Goal: Task Accomplishment & Management: Manage account settings

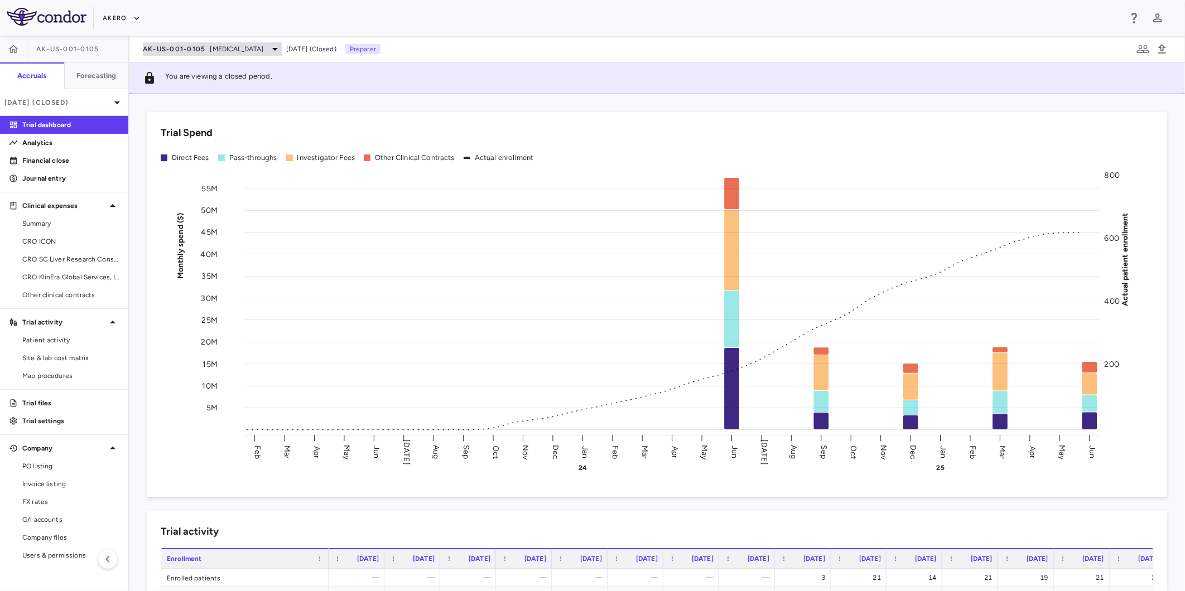
click at [264, 44] on span "[MEDICAL_DATA]" at bounding box center [237, 49] width 54 height 10
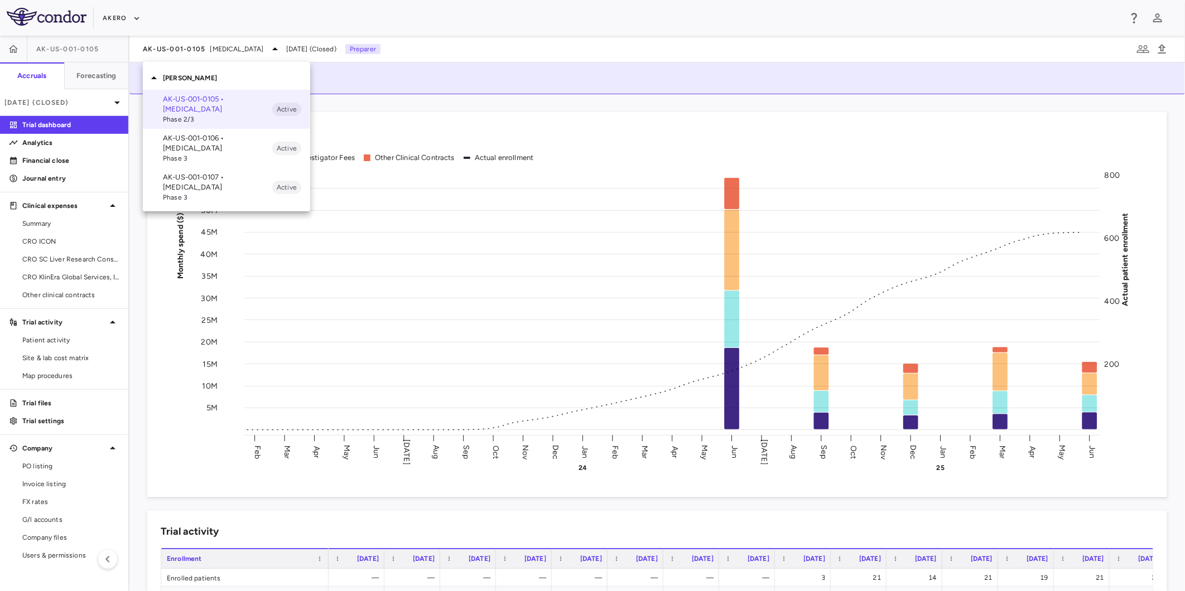
click at [134, 20] on div at bounding box center [592, 295] width 1185 height 591
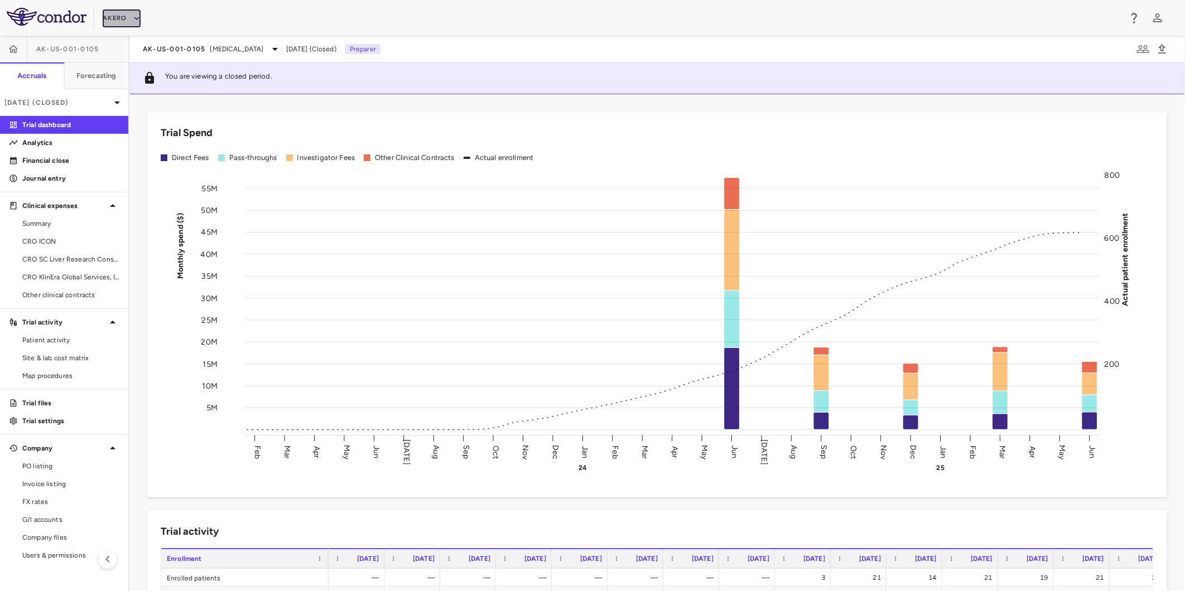
click at [134, 20] on icon "button" at bounding box center [137, 18] width 10 height 10
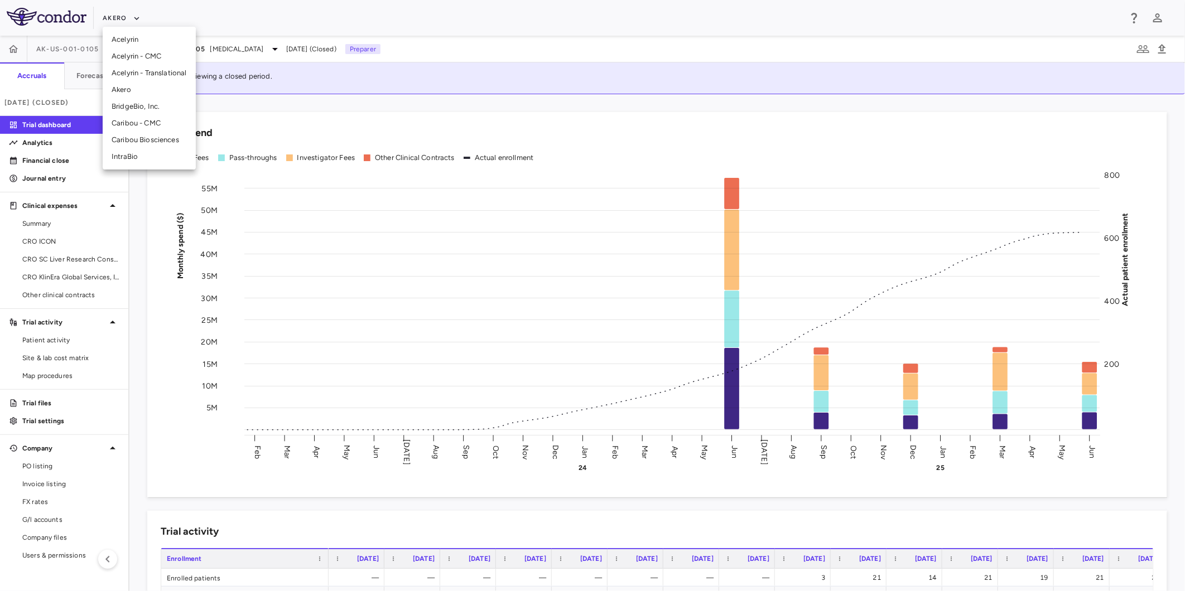
click at [163, 137] on li "Caribou Biosciences" at bounding box center [149, 140] width 93 height 17
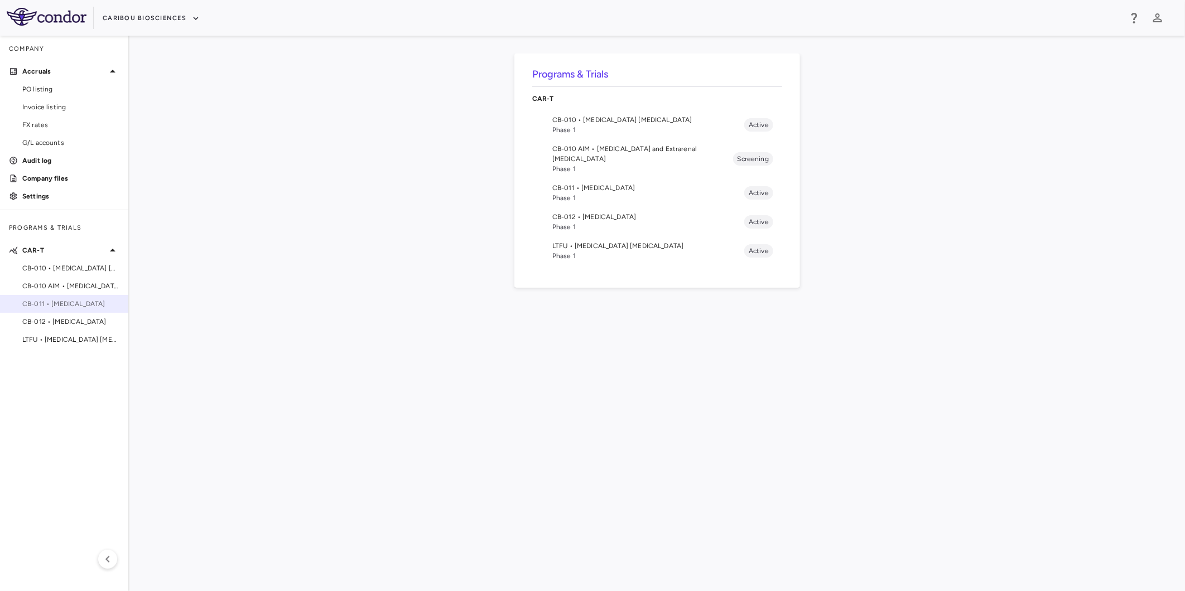
click at [82, 307] on span "CB-011 • [MEDICAL_DATA]" at bounding box center [70, 304] width 97 height 10
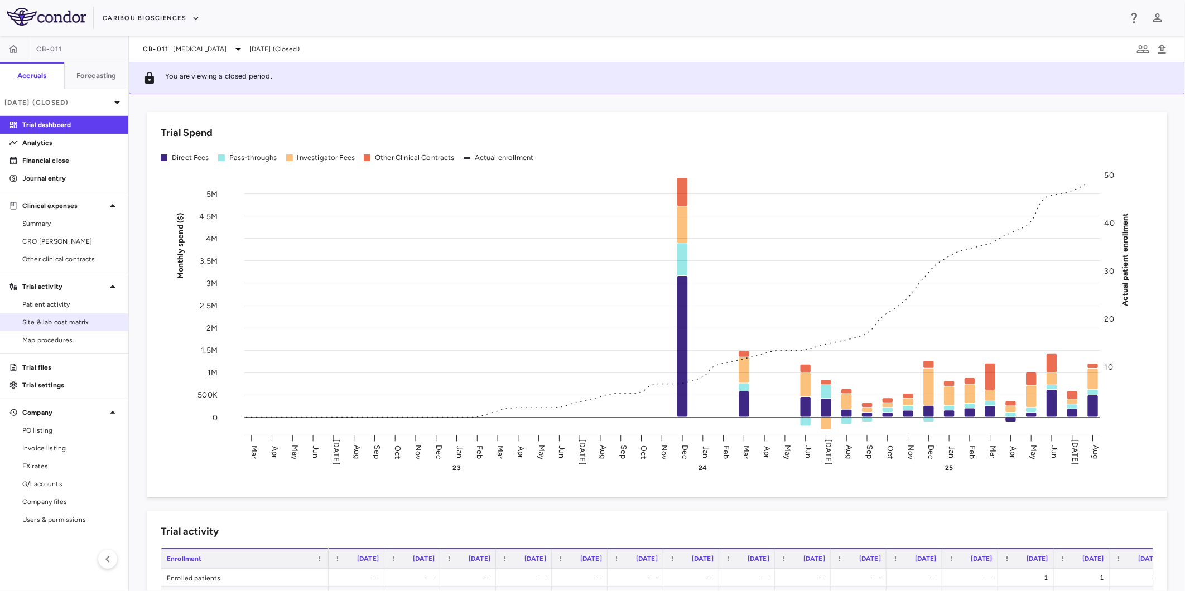
click at [81, 320] on span "Site & lab cost matrix" at bounding box center [70, 322] width 97 height 10
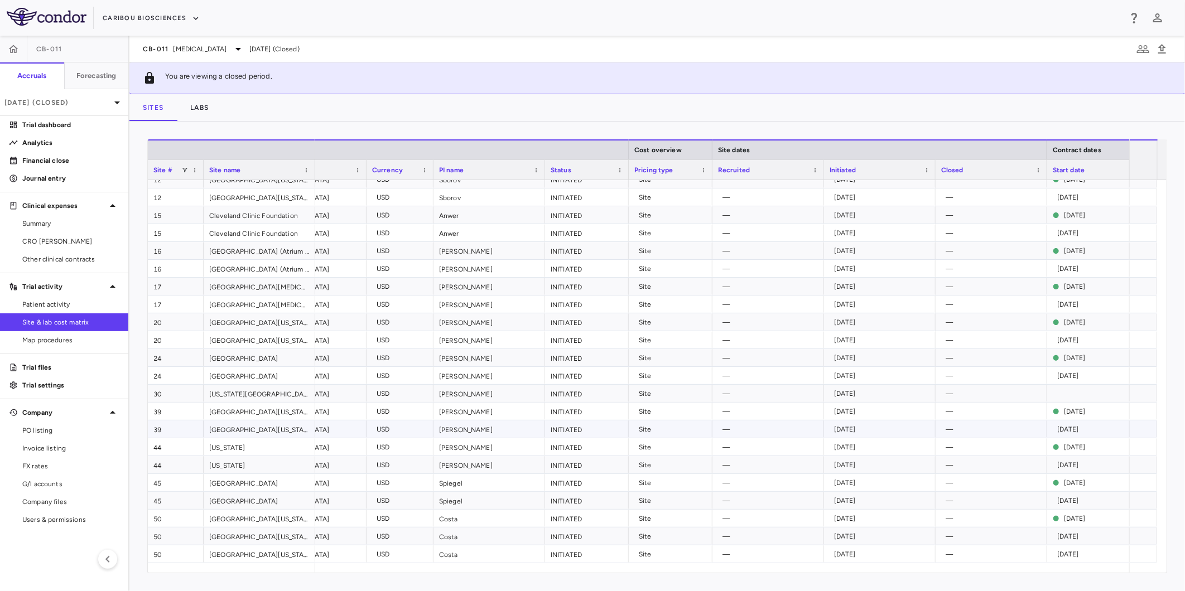
scroll to position [98, 0]
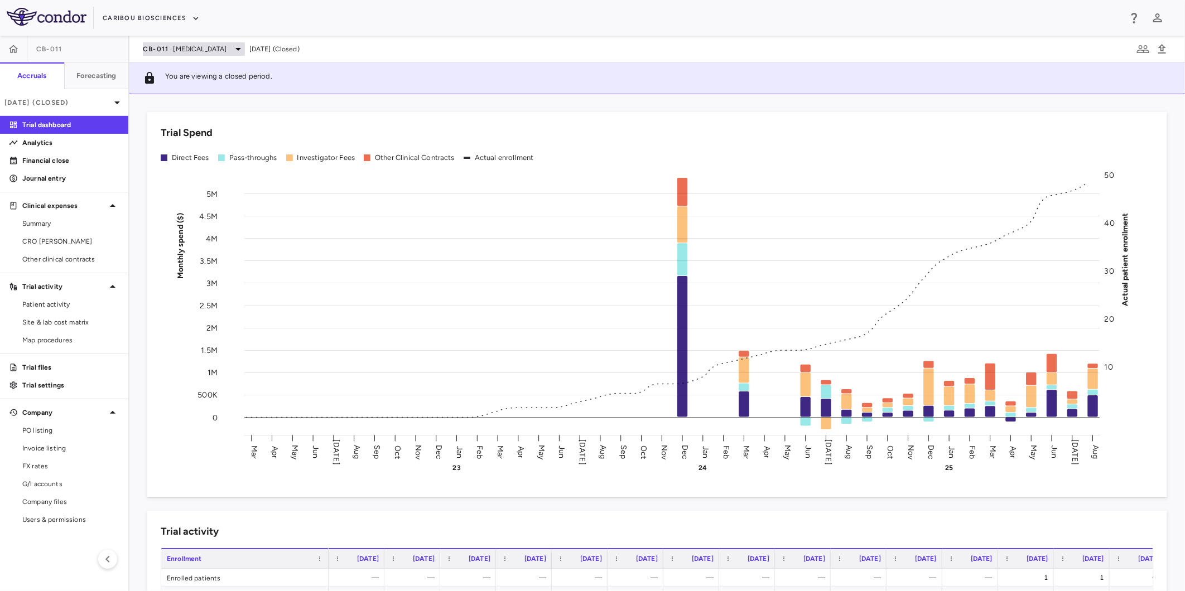
click at [173, 46] on span "[MEDICAL_DATA]" at bounding box center [200, 49] width 54 height 10
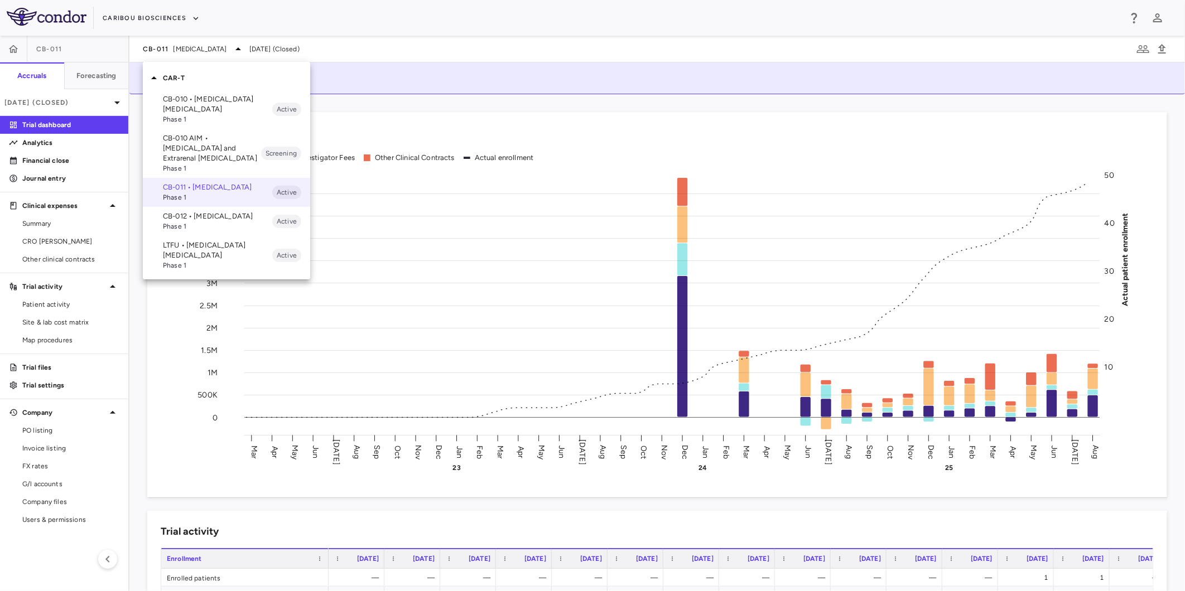
click at [80, 120] on div at bounding box center [592, 295] width 1185 height 591
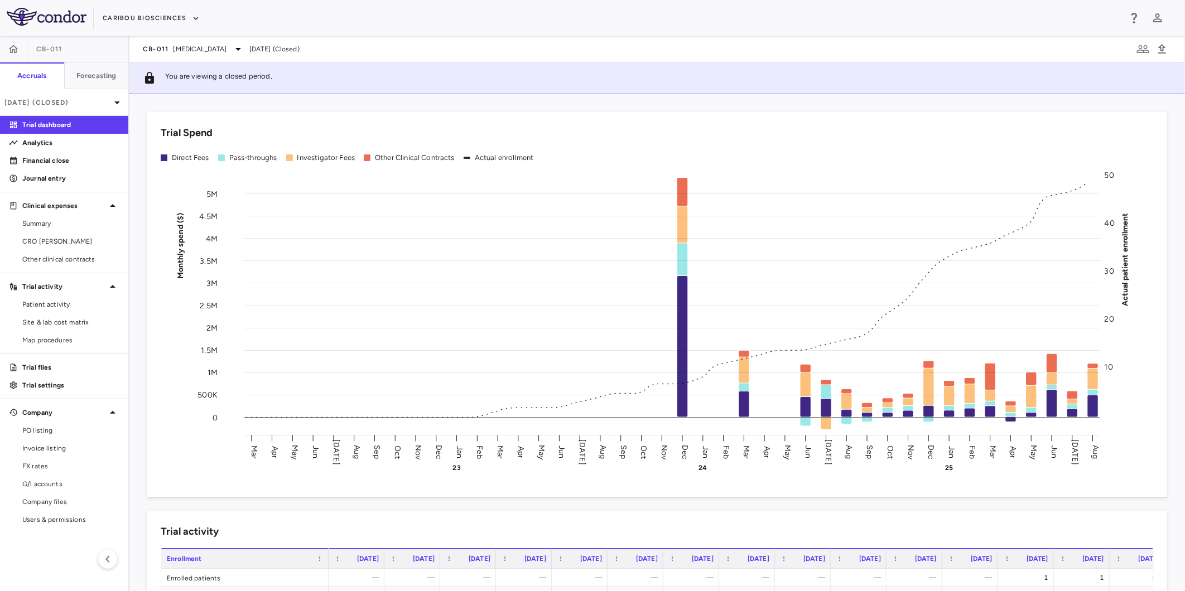
click at [197, 41] on div "CB-011 Multiple Myeloma Aug 2025 (Closed)" at bounding box center [656, 49] width 1055 height 27
click at [196, 47] on span "[MEDICAL_DATA]" at bounding box center [200, 49] width 54 height 10
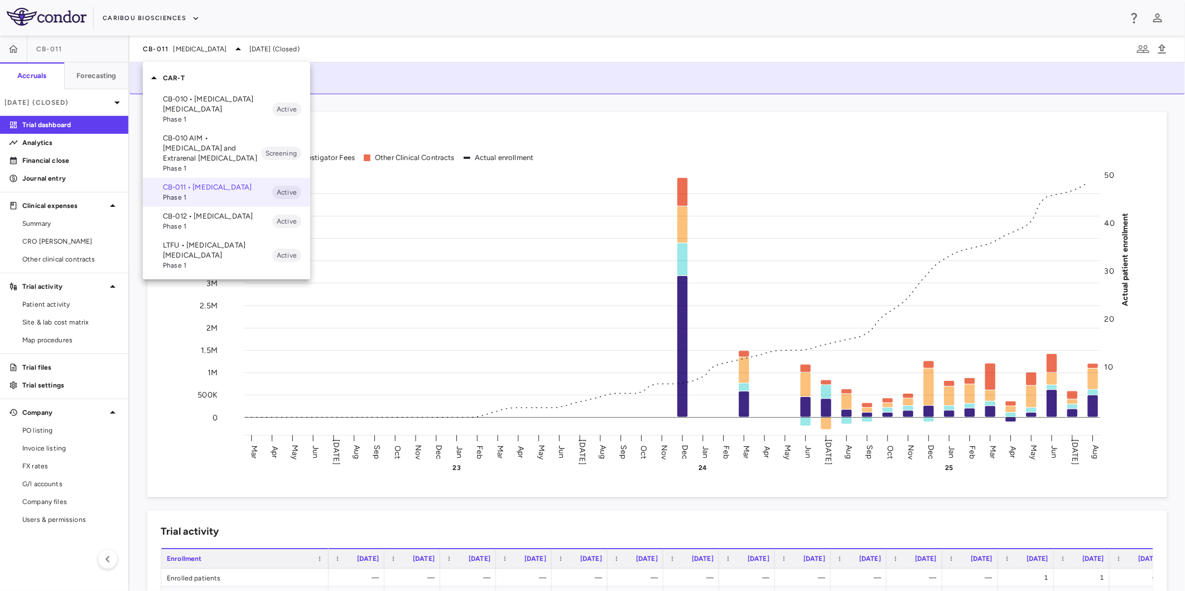
click at [168, 18] on div at bounding box center [592, 295] width 1185 height 591
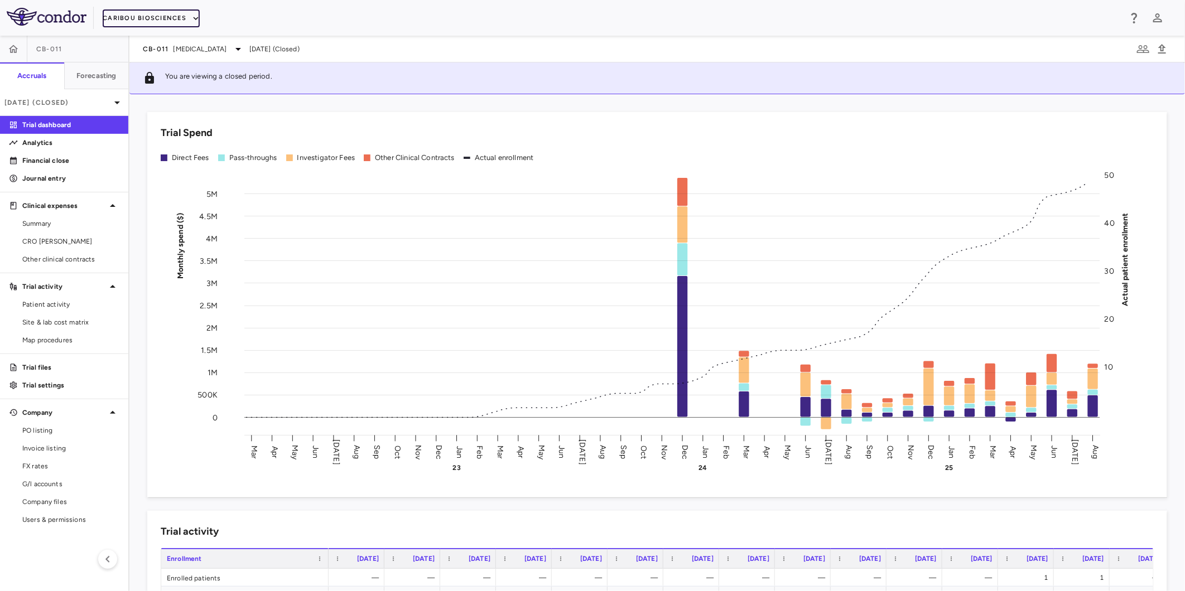
click at [173, 17] on button "Caribou Biosciences" at bounding box center [151, 18] width 97 height 18
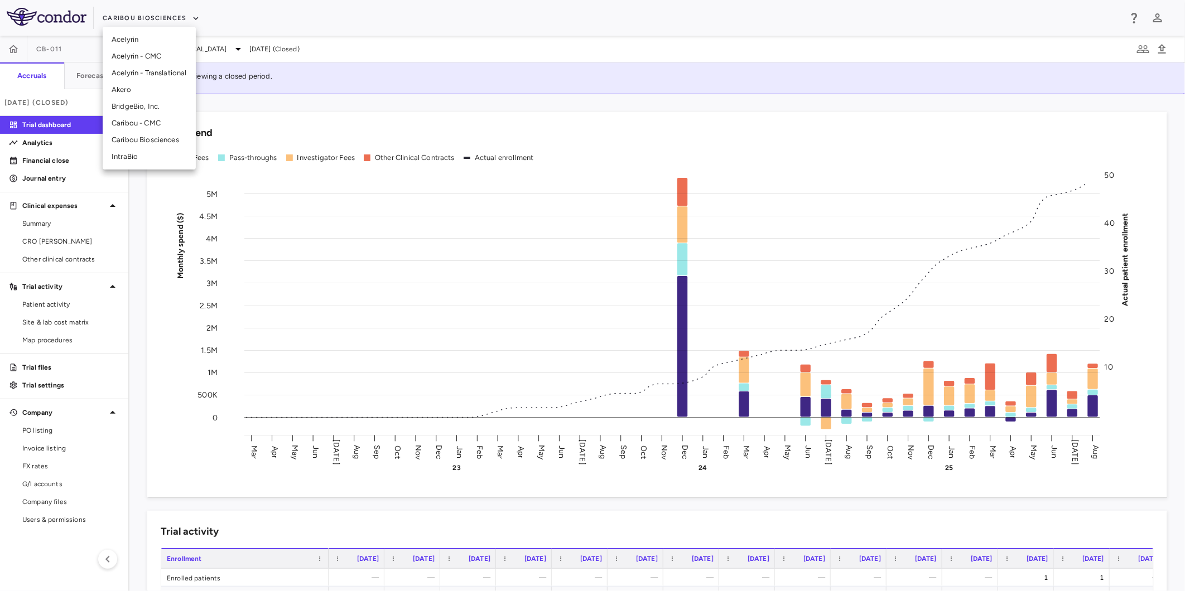
click at [386, 48] on div at bounding box center [592, 295] width 1185 height 591
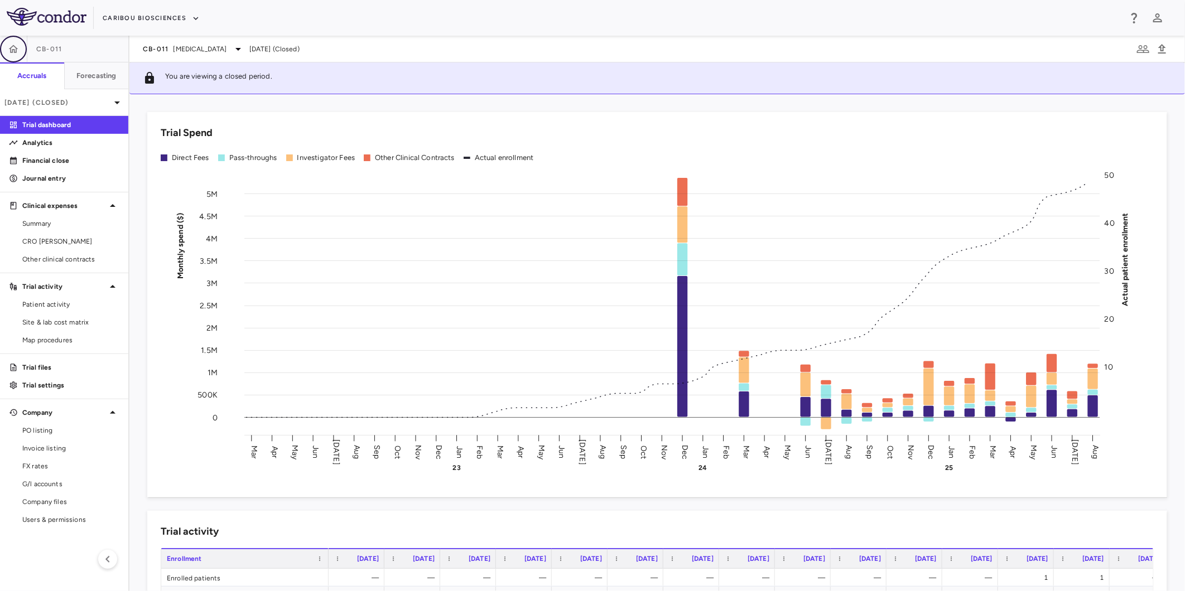
click at [17, 48] on icon "button" at bounding box center [13, 49] width 9 height 8
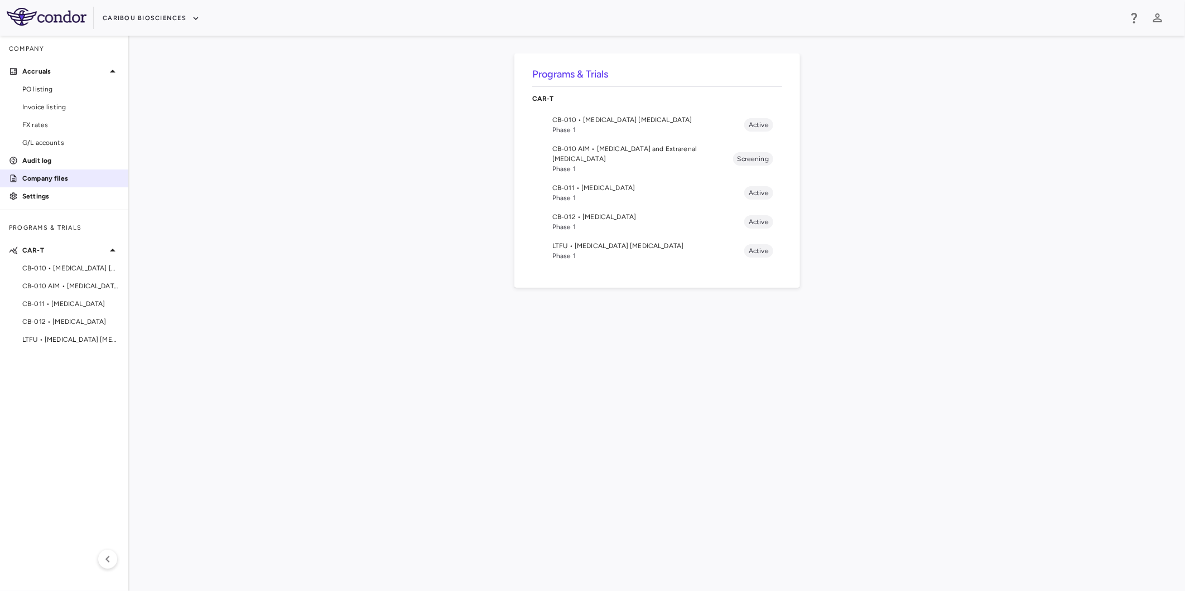
click at [61, 182] on p "Company files" at bounding box center [70, 178] width 97 height 10
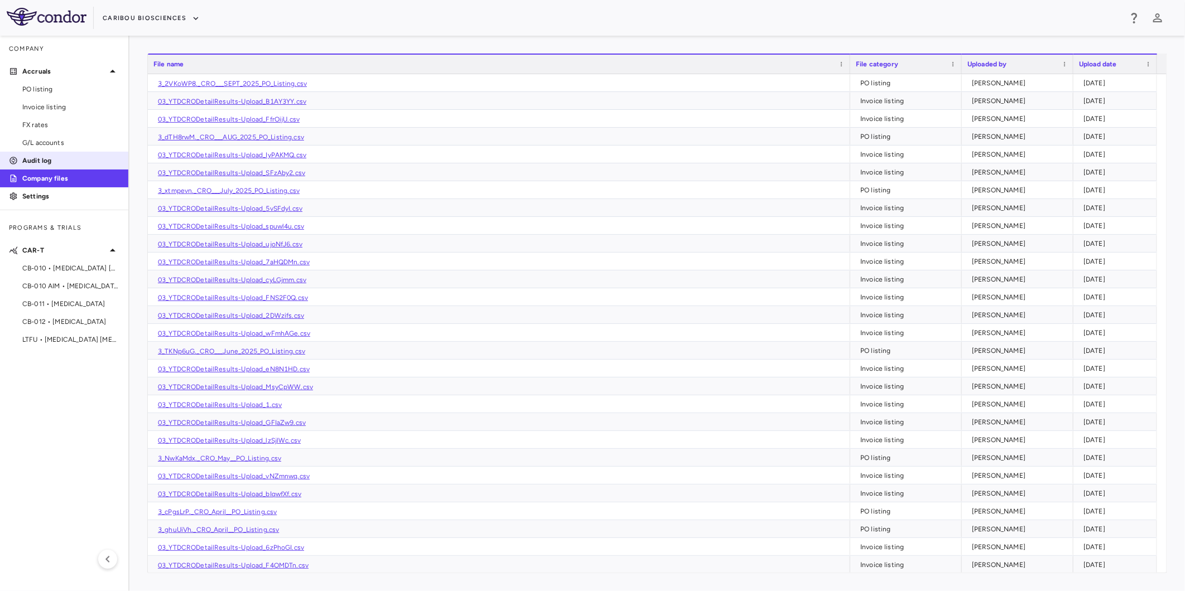
click at [62, 156] on p "Audit log" at bounding box center [70, 161] width 97 height 10
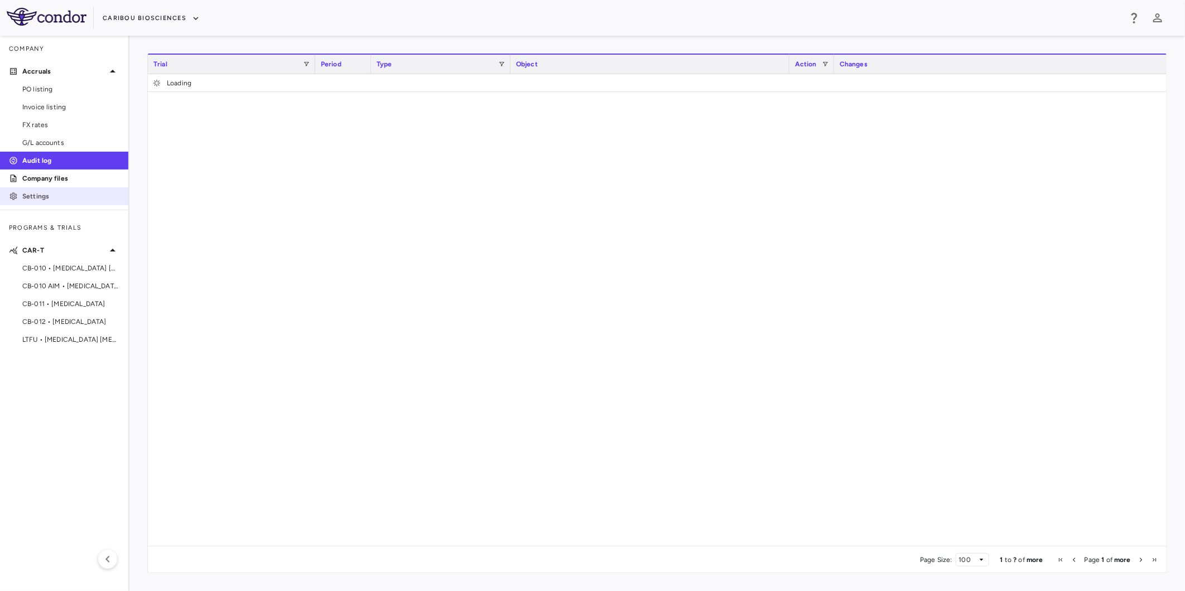
click at [60, 199] on p "Settings" at bounding box center [70, 196] width 97 height 10
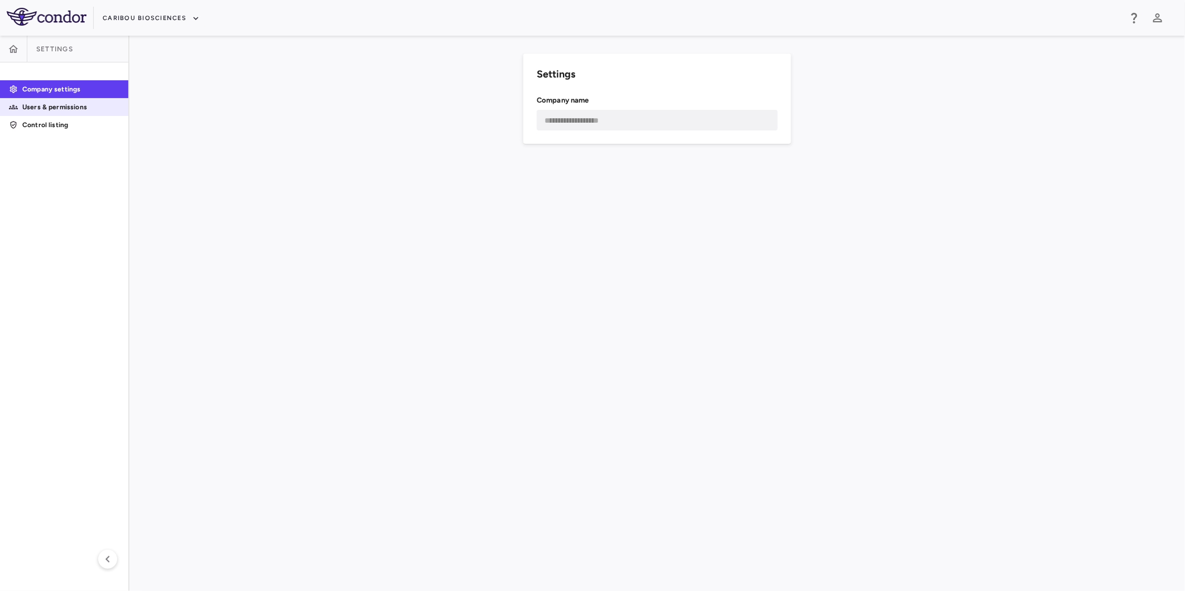
click at [76, 104] on p "Users & permissions" at bounding box center [70, 107] width 97 height 10
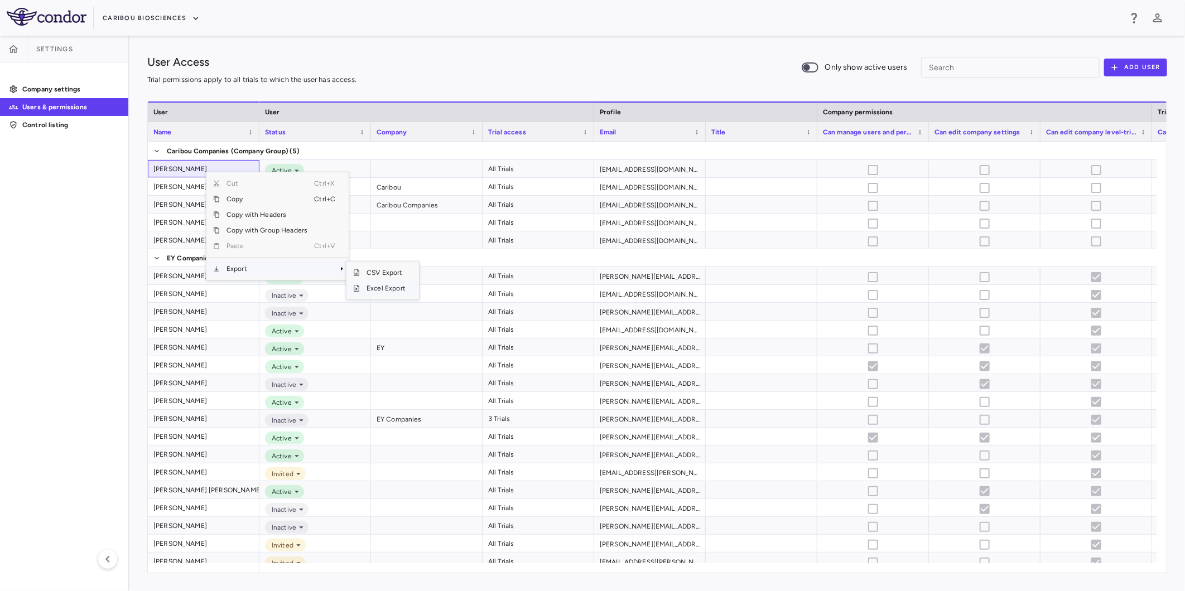
click at [380, 290] on span "Excel Export" at bounding box center [386, 289] width 52 height 16
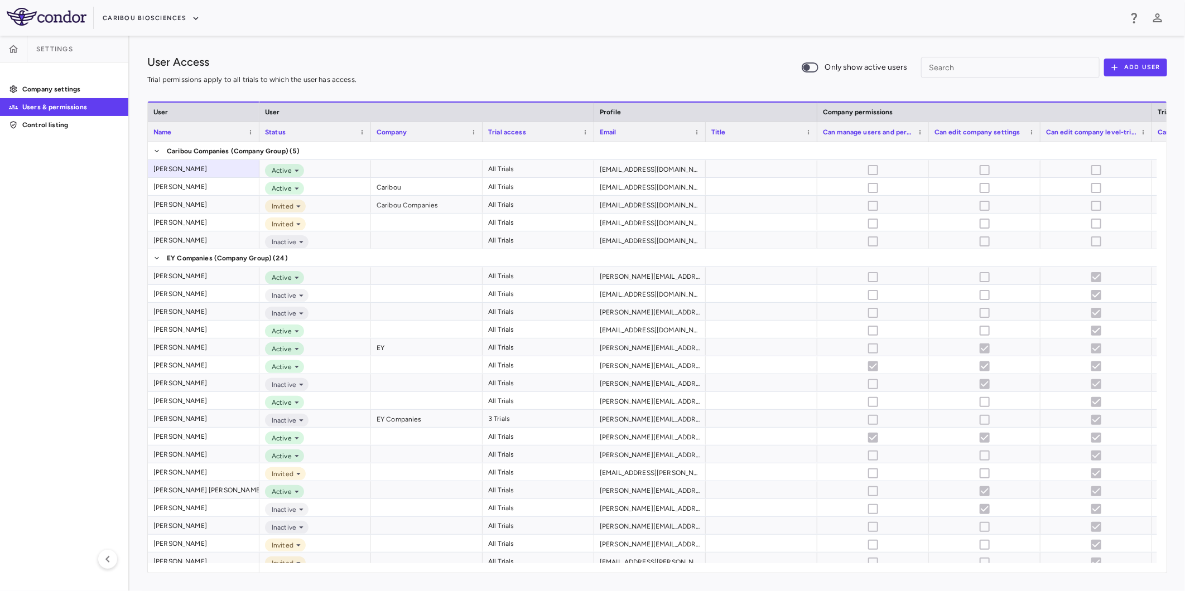
click at [727, 80] on div "User Access Trial permissions apply to all trials to which the user has access.…" at bounding box center [657, 68] width 1020 height 28
